Goal: Navigation & Orientation: Find specific page/section

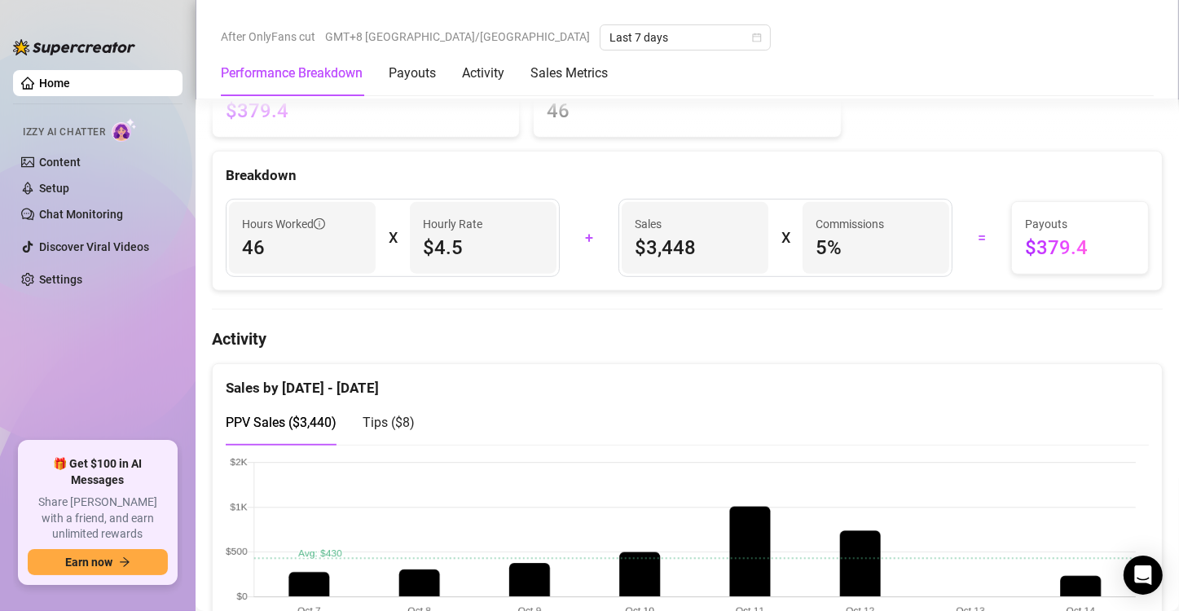
scroll to position [897, 0]
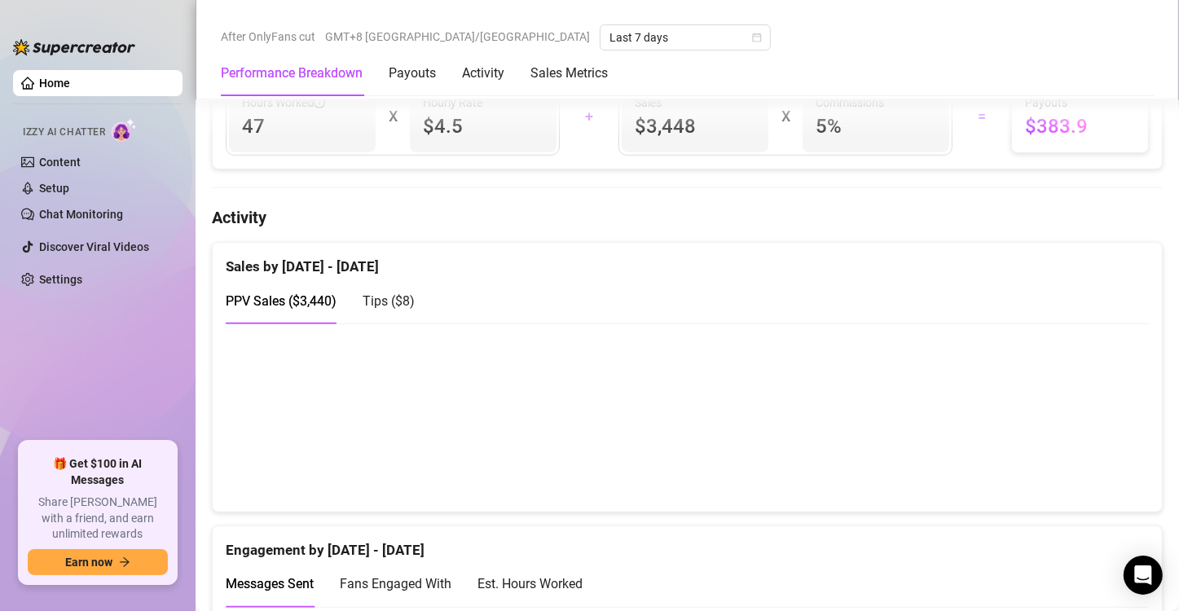
scroll to position [897, 0]
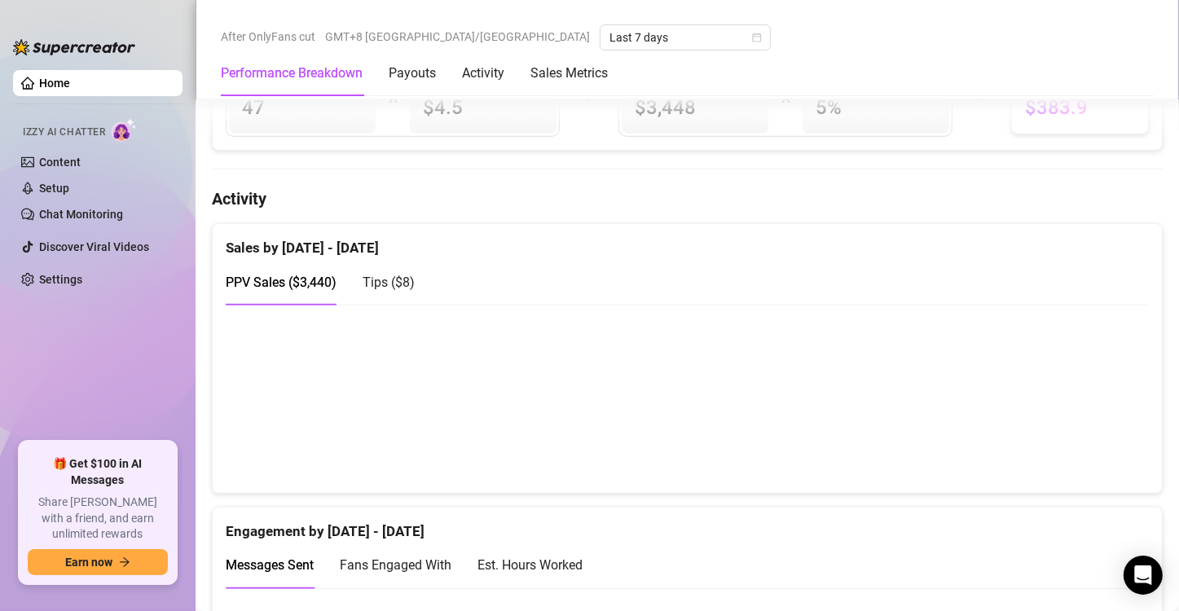
scroll to position [897, 0]
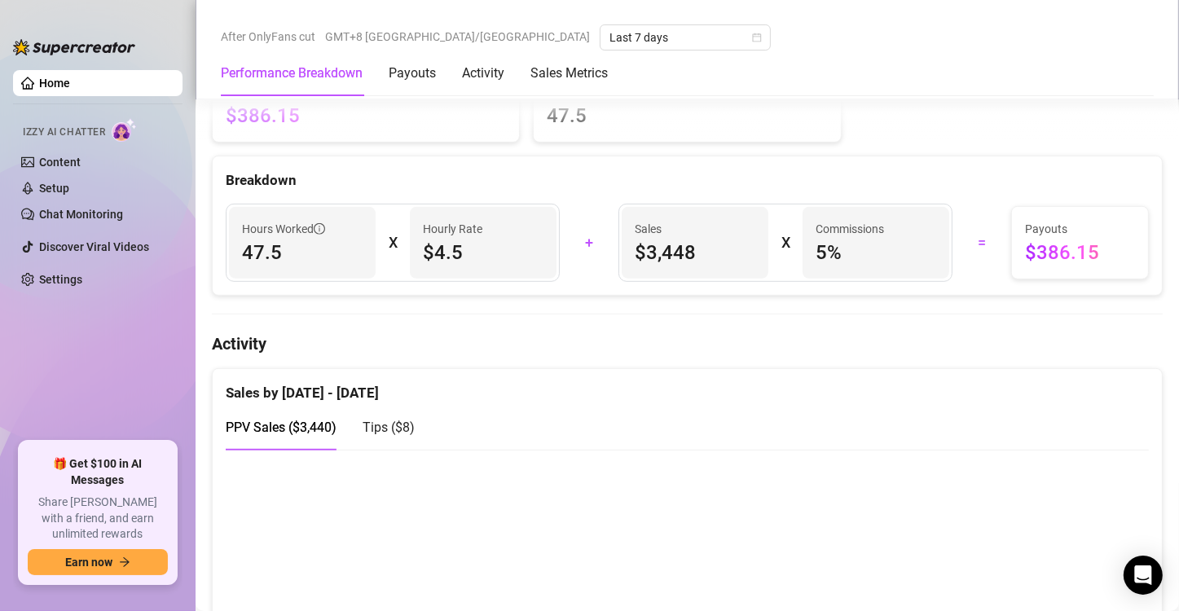
scroll to position [815, 0]
